Goal: Transaction & Acquisition: Purchase product/service

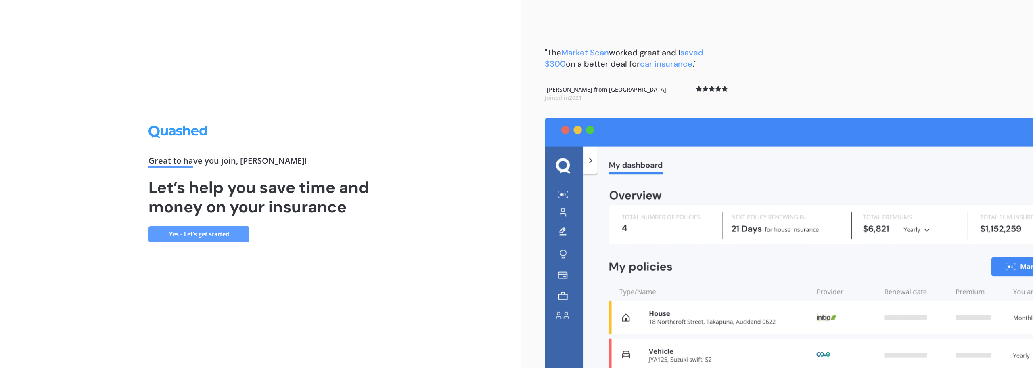
click at [198, 236] on link "Yes - Let’s get started" at bounding box center [198, 234] width 101 height 16
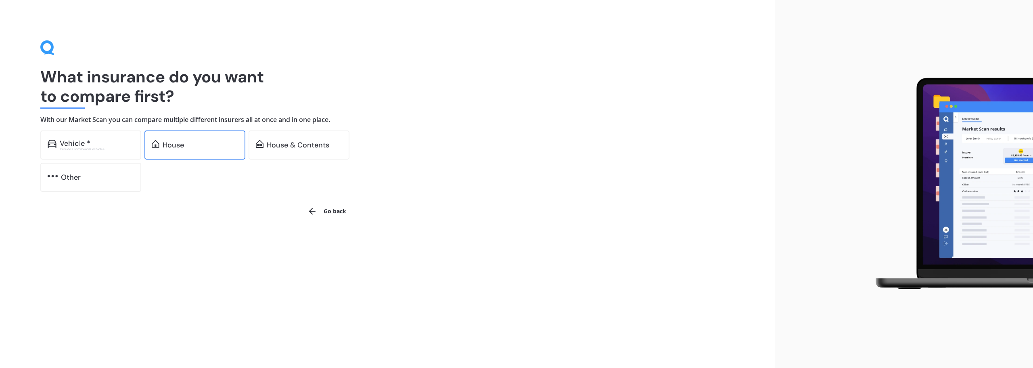
click at [221, 146] on div "House" at bounding box center [200, 145] width 75 height 8
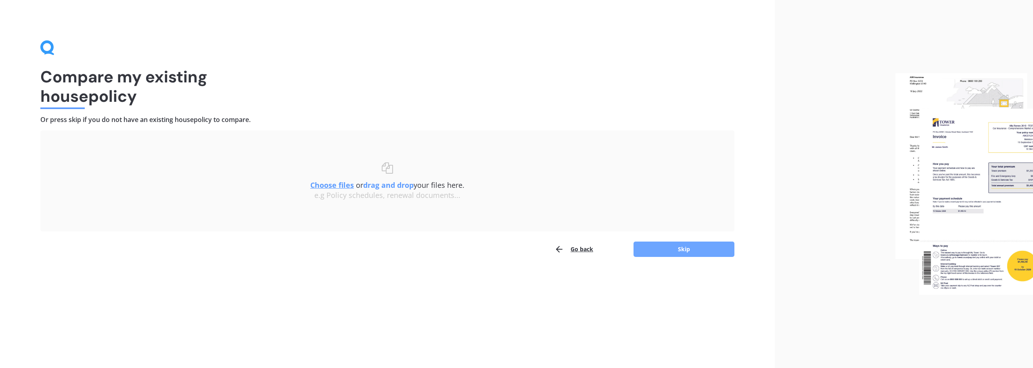
click at [705, 249] on button "Skip" at bounding box center [683, 248] width 101 height 15
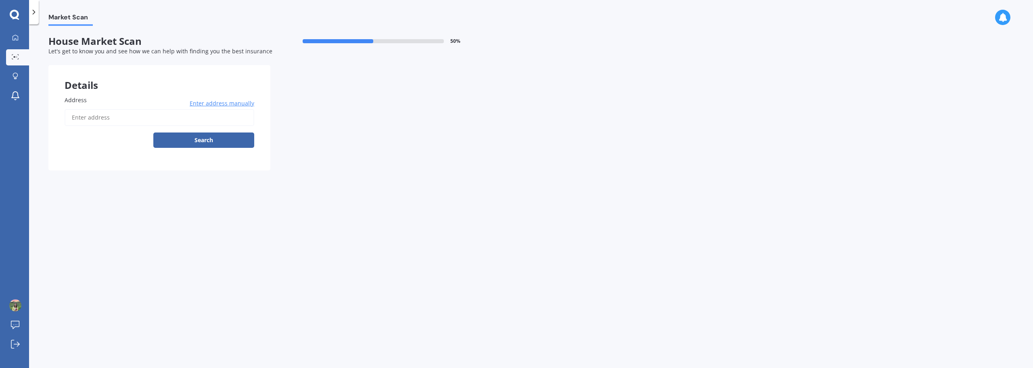
click at [188, 123] on input "Address" at bounding box center [160, 117] width 190 height 17
click at [115, 121] on input "Address" at bounding box center [160, 117] width 190 height 17
paste input "[STREET_ADDRESS]"
type input "[STREET_ADDRESS]"
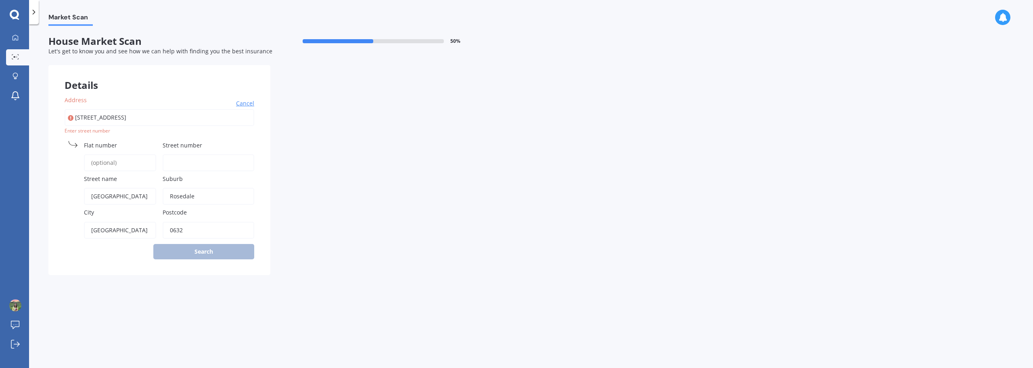
click at [139, 166] on input "Flat number" at bounding box center [120, 162] width 72 height 17
click at [218, 253] on div "Address [GEOGRAPHIC_DATA] Cancel Search Enter street [GEOGRAPHIC_DATA] name [GE…" at bounding box center [159, 176] width 222 height 195
click at [186, 166] on input "Street number" at bounding box center [209, 162] width 92 height 17
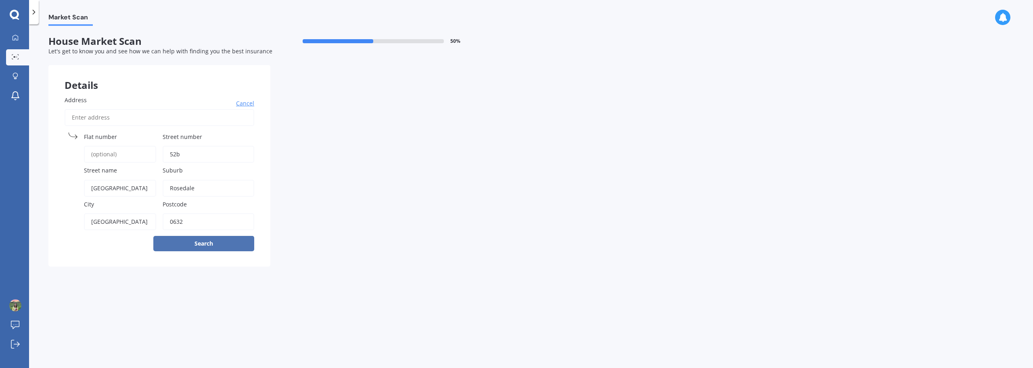
type input "52b"
click at [227, 242] on button "Search" at bounding box center [203, 243] width 101 height 15
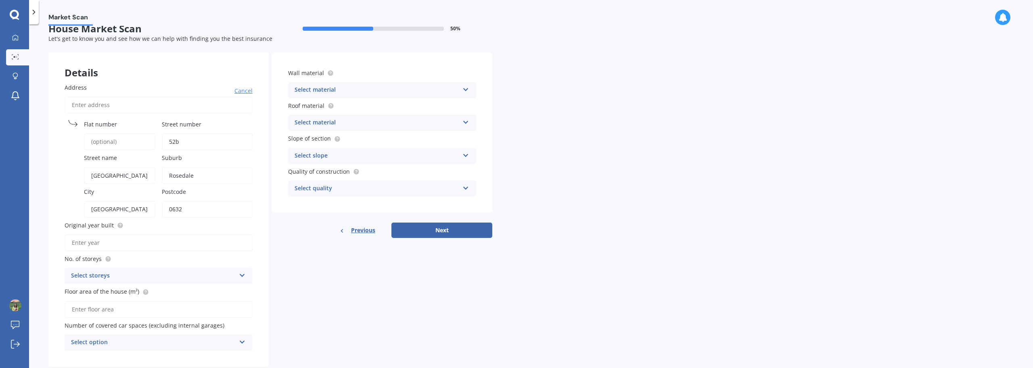
scroll to position [32, 0]
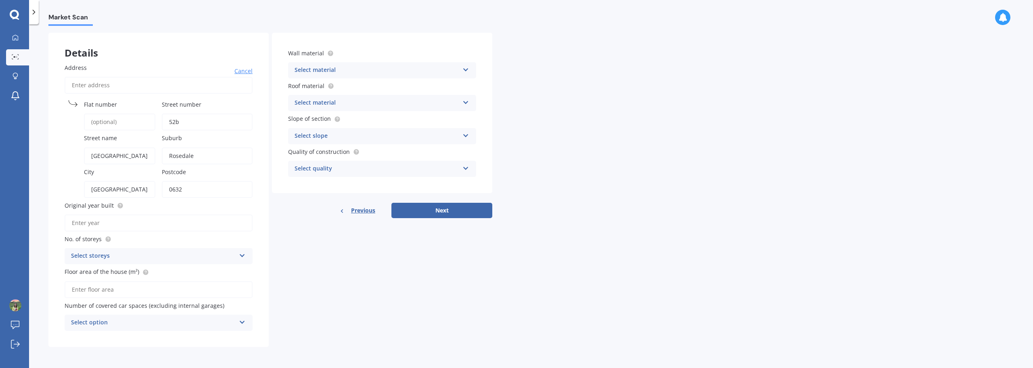
click at [130, 223] on input "Original year built" at bounding box center [159, 222] width 188 height 17
type input "2025"
click at [144, 255] on div "Select storeys" at bounding box center [153, 256] width 165 height 10
click at [110, 298] on div "3" at bounding box center [158, 300] width 187 height 15
click at [137, 290] on input "Floor area of the house (m²)" at bounding box center [159, 289] width 188 height 17
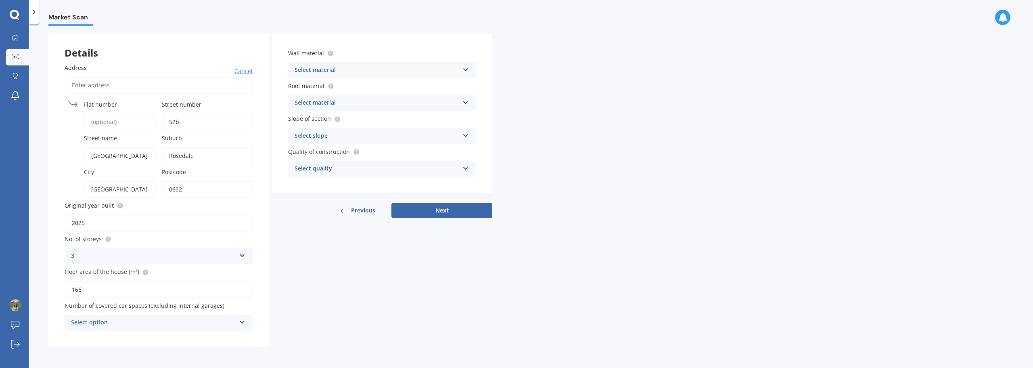
type input "166"
click at [205, 322] on div "Select option" at bounding box center [153, 323] width 165 height 10
click at [161, 253] on div "1" at bounding box center [158, 248] width 187 height 15
click at [398, 71] on div "Select material" at bounding box center [377, 70] width 165 height 10
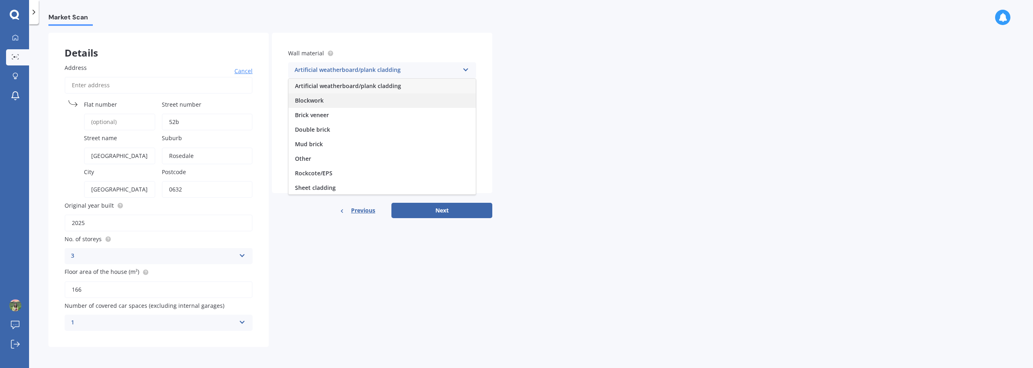
click at [338, 102] on div "Blockwork" at bounding box center [381, 100] width 187 height 15
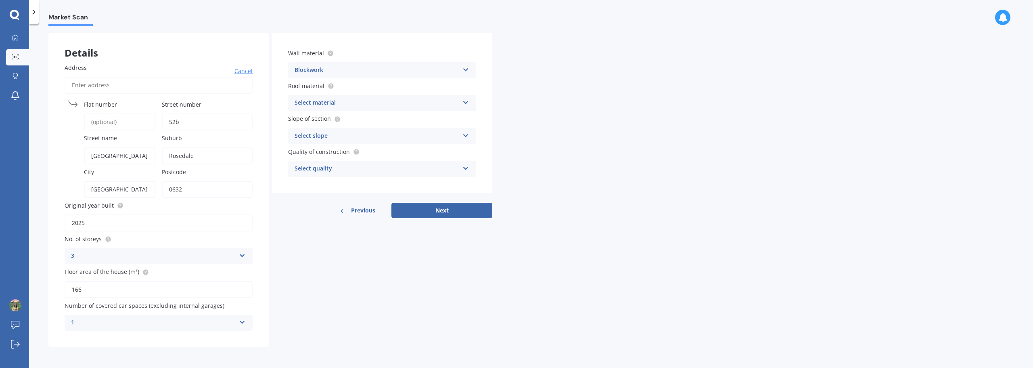
click at [348, 73] on div "Blockwork" at bounding box center [377, 70] width 165 height 10
click at [349, 127] on div "Double brick" at bounding box center [381, 129] width 187 height 15
click at [352, 100] on div "Select material" at bounding box center [377, 103] width 165 height 10
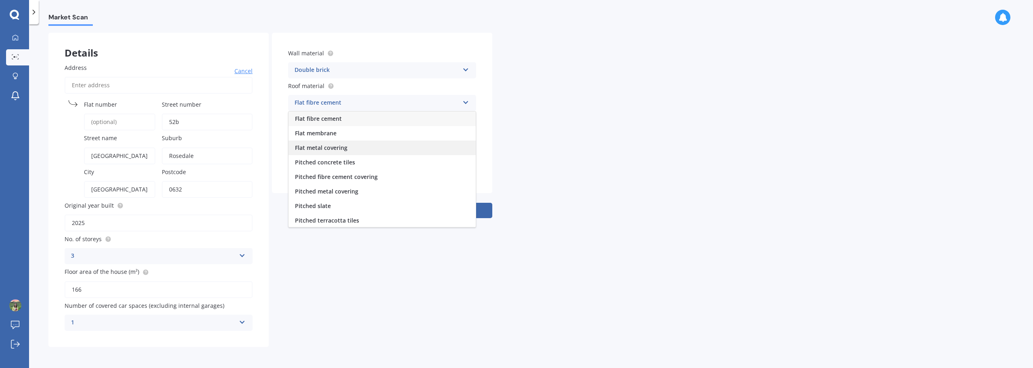
click at [366, 145] on div "Flat metal covering" at bounding box center [381, 147] width 187 height 15
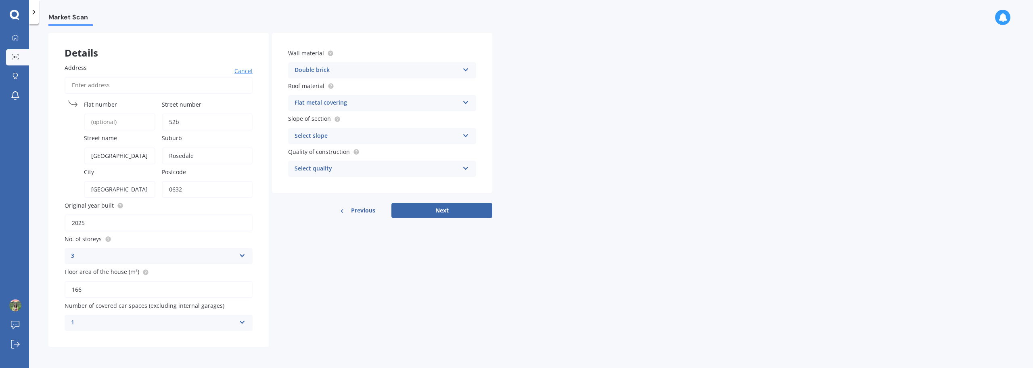
click at [366, 139] on div "Select slope" at bounding box center [377, 136] width 165 height 10
click at [382, 155] on span "Flat or gentle slope (up to about 5°)" at bounding box center [344, 152] width 98 height 8
click at [387, 142] on div "Flat or gentle slope (up to about 5°) Flat or gentle slope (up to about 5°) Mod…" at bounding box center [382, 136] width 188 height 16
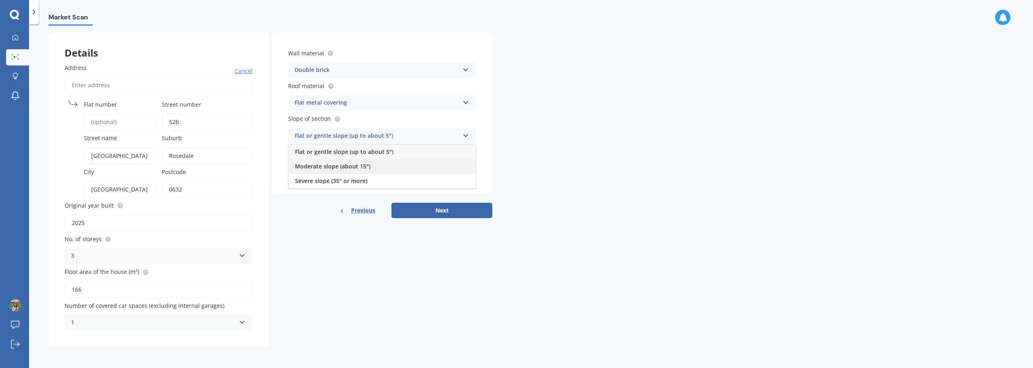
click at [387, 161] on div "Moderate slope (about 15°)" at bounding box center [381, 166] width 187 height 15
click at [387, 167] on div "Select quality" at bounding box center [377, 169] width 165 height 10
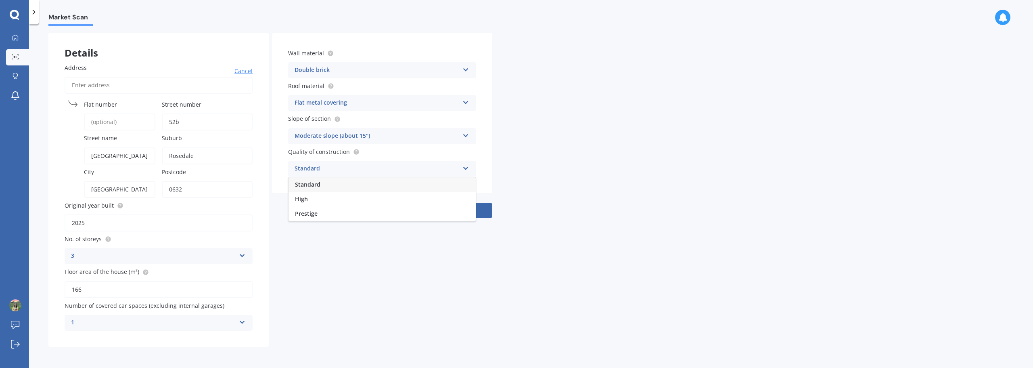
click at [385, 184] on div "Standard" at bounding box center [381, 184] width 187 height 15
click at [452, 208] on button "Next" at bounding box center [441, 210] width 101 height 15
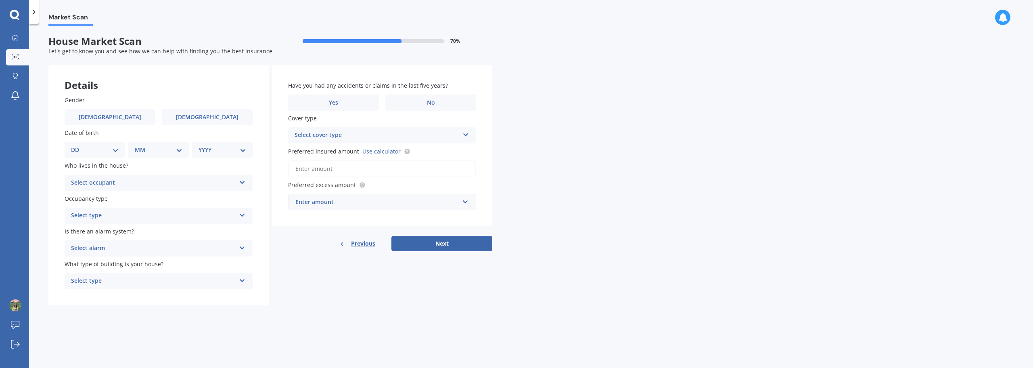
scroll to position [0, 0]
click at [422, 107] on label "No" at bounding box center [430, 102] width 91 height 16
click at [0, 0] on input "No" at bounding box center [0, 0] width 0 height 0
click at [415, 139] on div "Select cover type" at bounding box center [377, 135] width 165 height 10
click at [448, 178] on div "Have you had any accidents or claims in the last five years? Yes No Cover type …" at bounding box center [382, 145] width 220 height 161
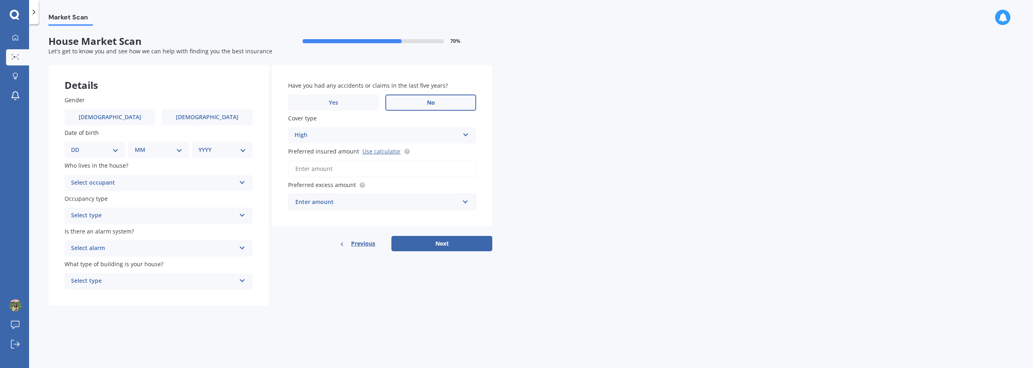
click at [446, 141] on div "High High" at bounding box center [382, 135] width 188 height 16
click at [446, 140] on div "High High" at bounding box center [382, 135] width 188 height 16
click at [422, 244] on button "Next" at bounding box center [441, 243] width 101 height 15
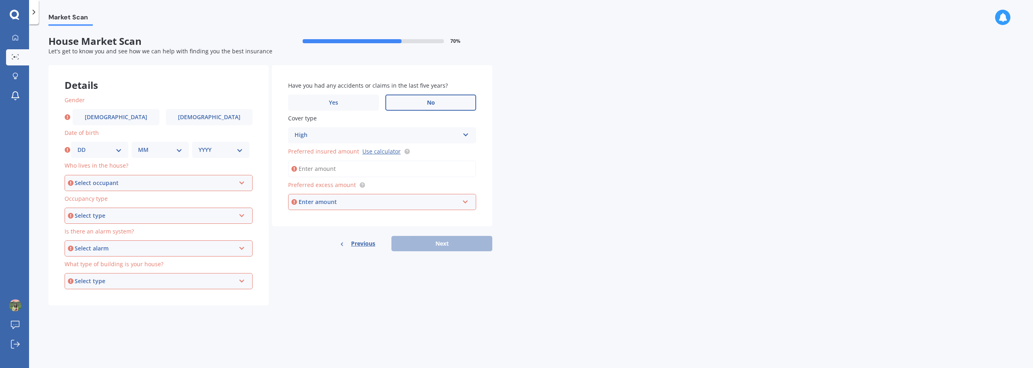
click at [172, 185] on div "Select occupant" at bounding box center [155, 182] width 161 height 9
click at [168, 201] on div "Owner" at bounding box center [158, 198] width 186 height 15
click at [155, 214] on div "Select type" at bounding box center [155, 215] width 161 height 9
click at [155, 230] on div "Permanent" at bounding box center [158, 231] width 186 height 15
click at [148, 251] on div "Select alarm" at bounding box center [155, 248] width 161 height 9
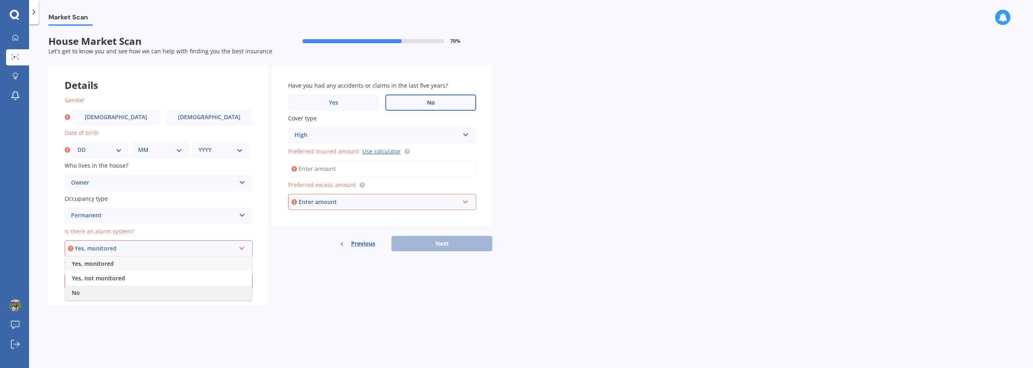
click at [134, 295] on div "No" at bounding box center [158, 292] width 186 height 15
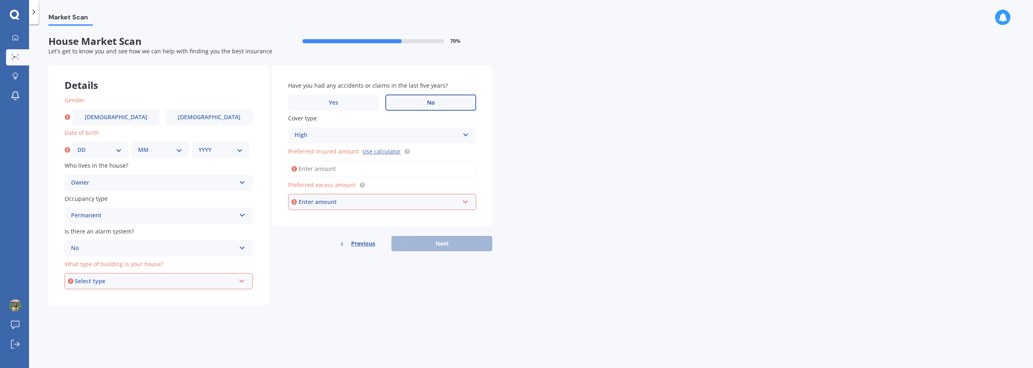
click at [138, 282] on div "Select type" at bounding box center [155, 280] width 161 height 9
click at [173, 309] on div "Multi-unit (in a block of 6 or less)" at bounding box center [158, 310] width 186 height 15
click at [114, 148] on select "DD 01 02 03 04 05 06 07 08 09 10 11 12 13 14 15 16 17 18 19 20 21 22 23 24 25 2…" at bounding box center [99, 149] width 44 height 9
click at [173, 303] on div "Gender [DEMOGRAPHIC_DATA] [DEMOGRAPHIC_DATA] Date of birth DD 01 02 03 04 05 06…" at bounding box center [158, 192] width 220 height 226
click at [178, 179] on div "Owner" at bounding box center [153, 183] width 165 height 10
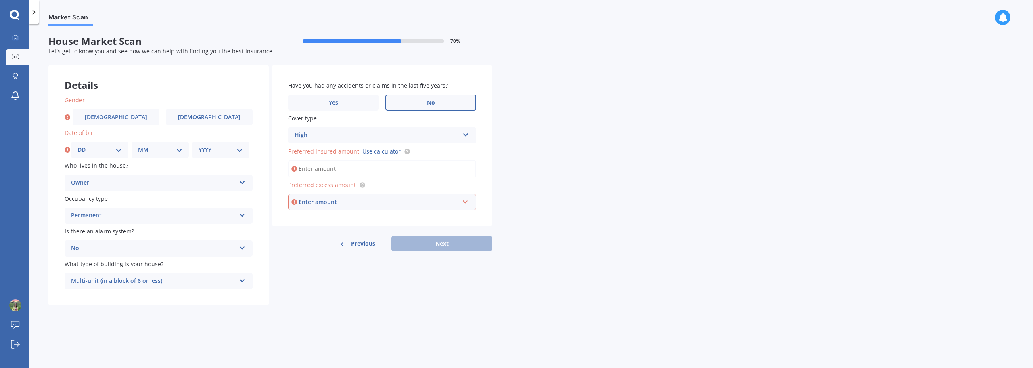
click at [99, 146] on select "DD 01 02 03 04 05 06 07 08 09 10 11 12 13 14 15 16 17 18 19 20 21 22 23 24 25 2…" at bounding box center [99, 149] width 44 height 9
select select "08"
click at [77, 145] on select "DD 01 02 03 04 05 06 07 08 09 10 11 12 13 14 15 16 17 18 19 20 21 22 23 24 25 2…" at bounding box center [99, 149] width 44 height 9
click at [149, 150] on select "MM 01 02 03 04 05 06 07 08 09 10 11 12" at bounding box center [160, 149] width 44 height 9
select select "07"
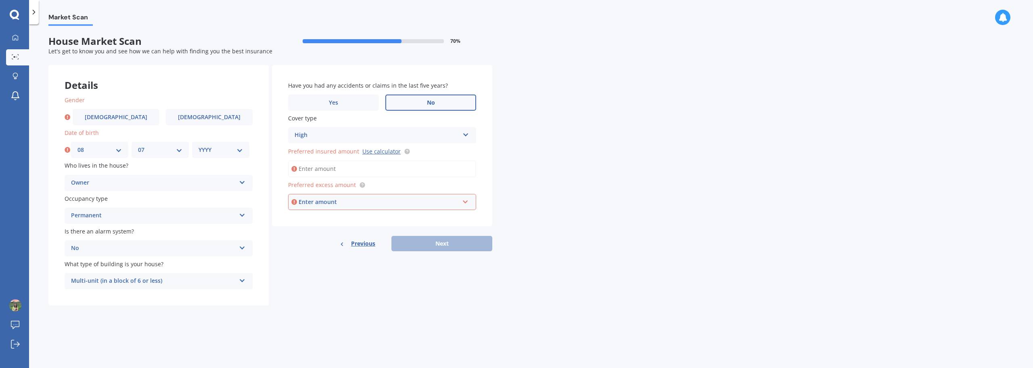
click at [138, 145] on select "MM 01 02 03 04 05 06 07 08 09 10 11 12" at bounding box center [160, 149] width 44 height 9
click at [225, 151] on select "YYYY 2009 2008 2007 2006 2005 2004 2003 2002 2001 2000 1999 1998 1997 1996 1995…" at bounding box center [221, 149] width 44 height 9
select select "1991"
click at [199, 145] on select "YYYY 2009 2008 2007 2006 2005 2004 2003 2002 2001 2000 1999 1998 1997 1996 1995…" at bounding box center [221, 149] width 44 height 9
click at [200, 115] on span "[DEMOGRAPHIC_DATA]" at bounding box center [209, 117] width 64 height 7
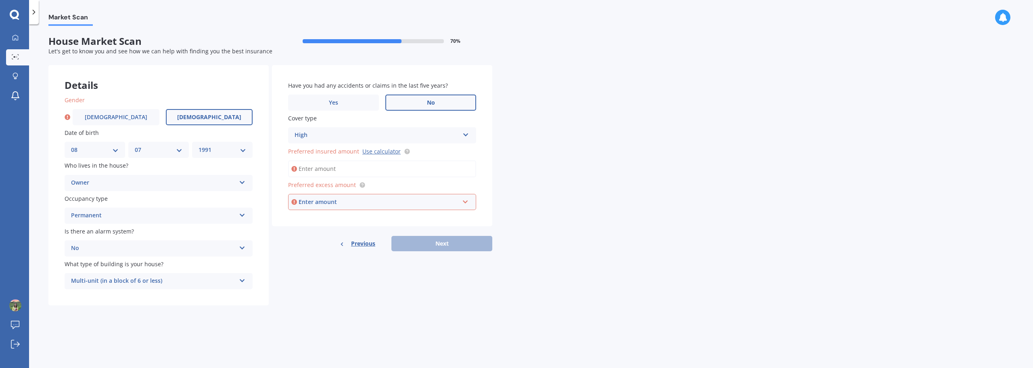
click at [0, 0] on input "[DEMOGRAPHIC_DATA]" at bounding box center [0, 0] width 0 height 0
click at [412, 171] on input "Preferred insured amount Use calculator" at bounding box center [382, 168] width 188 height 17
click at [385, 149] on link "Use calculator" at bounding box center [381, 151] width 38 height 8
drag, startPoint x: 340, startPoint y: 163, endPoint x: 341, endPoint y: 167, distance: 4.2
click at [340, 163] on input "Preferred insured amount Use calculator" at bounding box center [382, 168] width 188 height 17
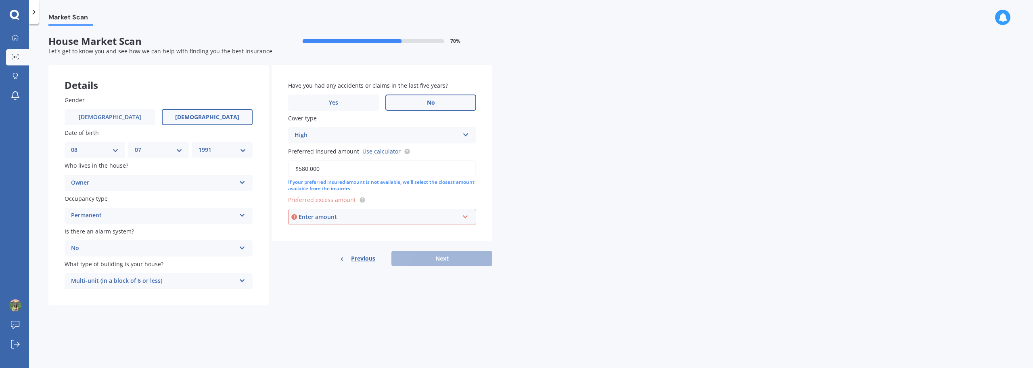
type input "$580,000"
click at [375, 219] on div "Enter amount" at bounding box center [379, 216] width 161 height 9
click at [373, 255] on div "$500" at bounding box center [381, 261] width 187 height 15
click at [419, 258] on button "Next" at bounding box center [441, 258] width 101 height 15
select select "08"
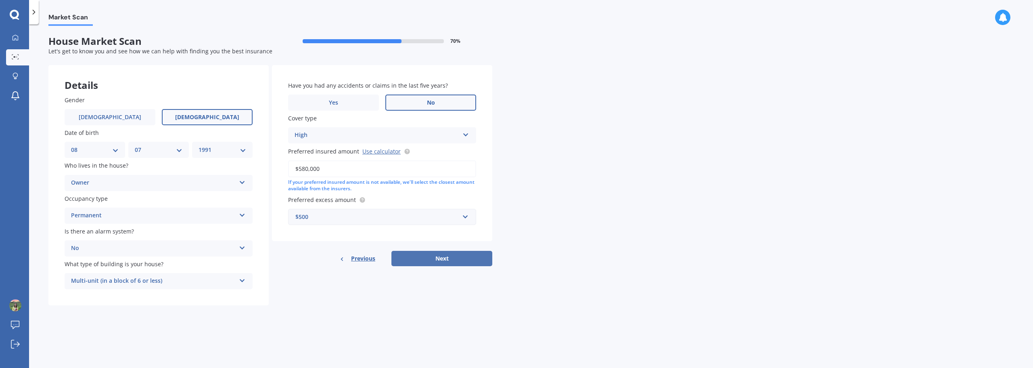
select select "07"
select select "1991"
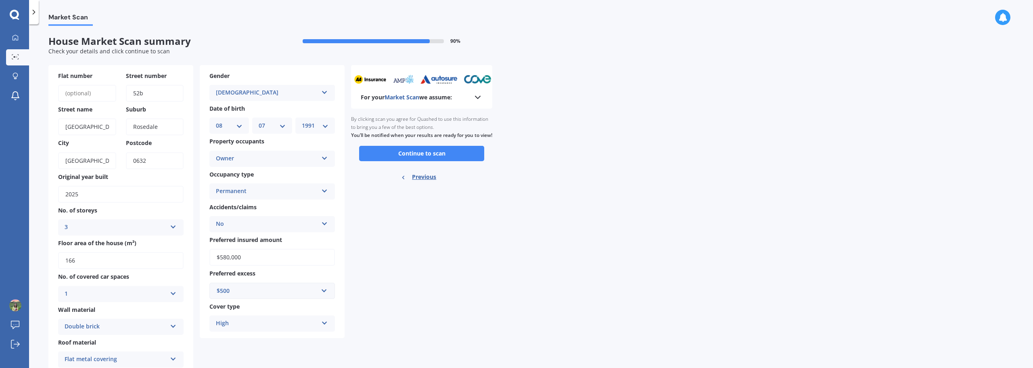
scroll to position [40, 0]
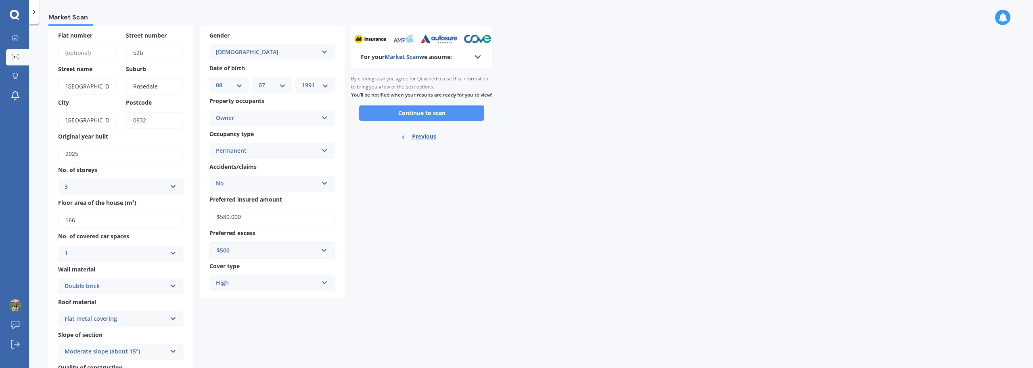
click at [435, 121] on button "Continue to scan" at bounding box center [421, 112] width 125 height 15
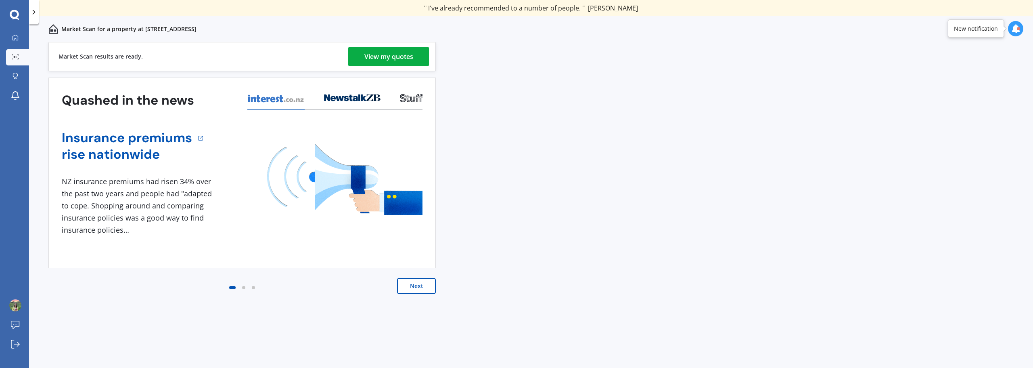
click at [412, 286] on button "Next" at bounding box center [416, 286] width 39 height 16
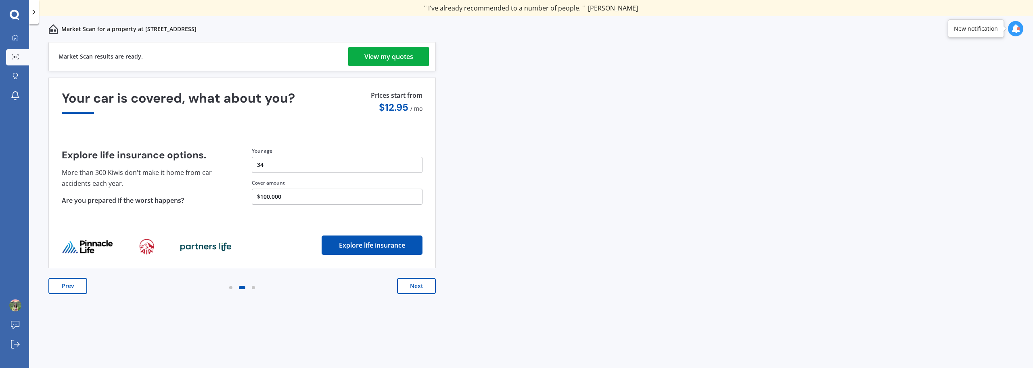
click at [400, 59] on div "View my quotes" at bounding box center [388, 56] width 49 height 19
